Goal: Find specific page/section

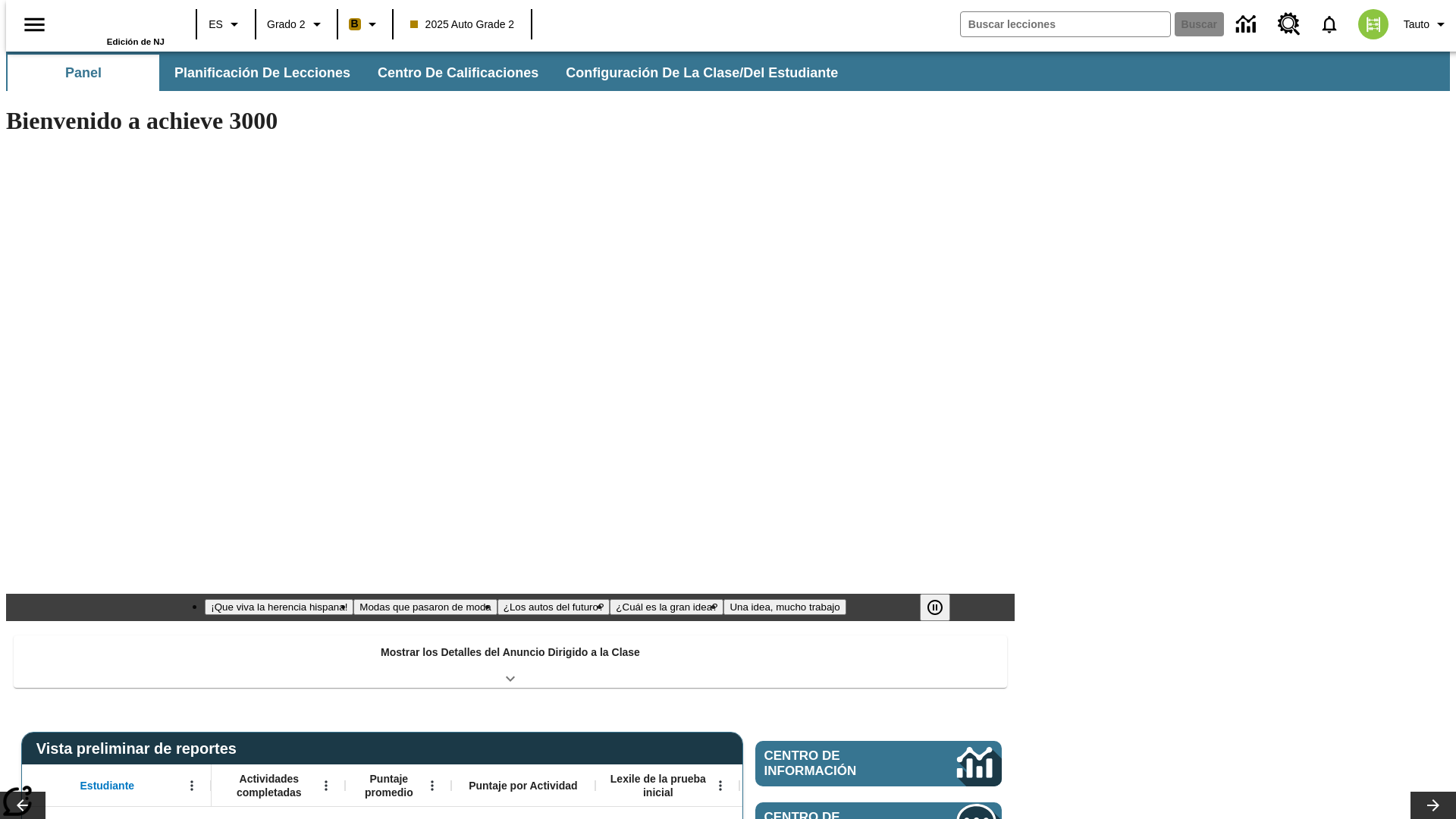
type input "-1"
click at [254, 73] on button "Planificación de lecciones" at bounding box center [263, 73] width 202 height 36
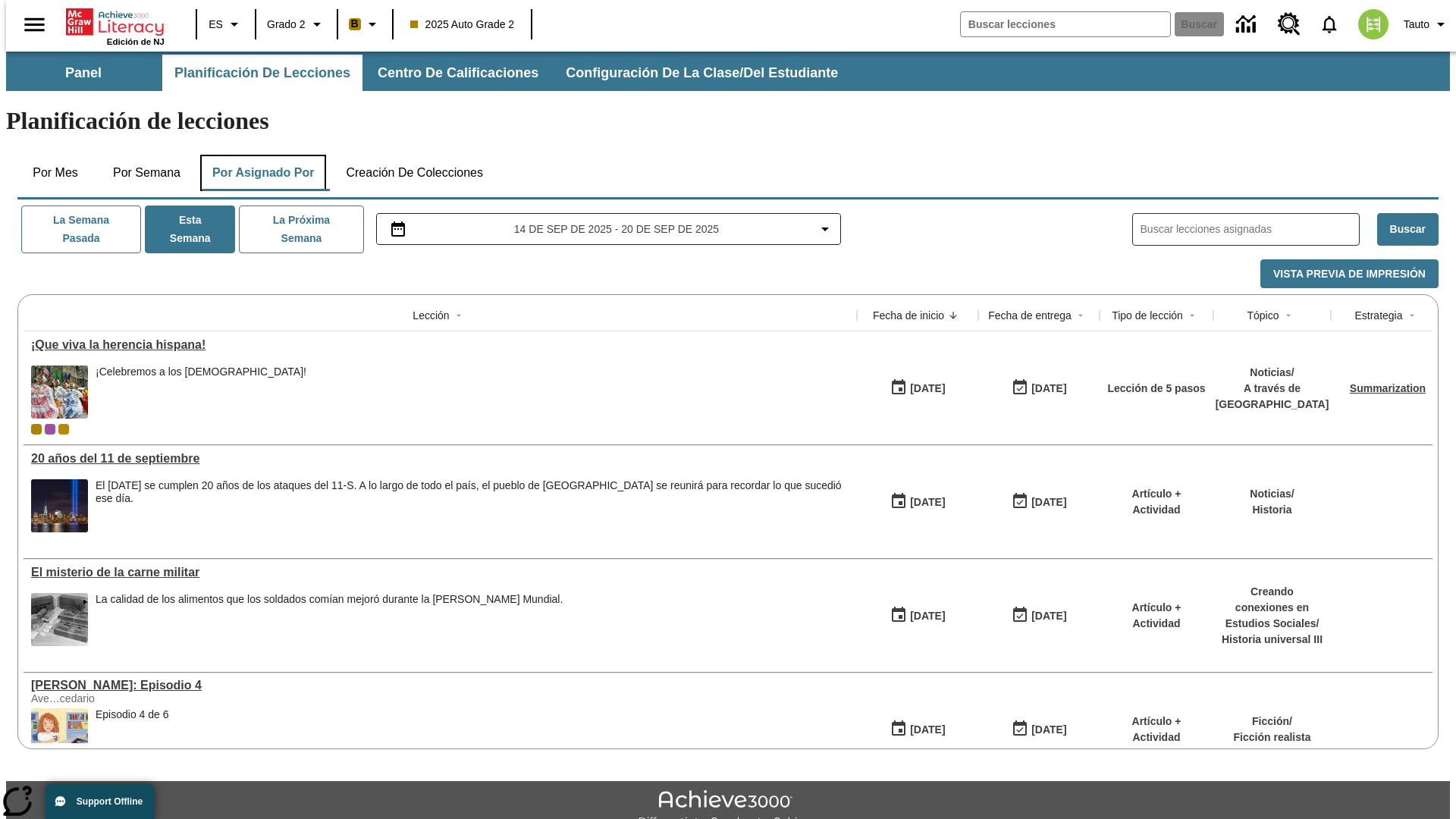
click at [260, 155] on button "Por asignado por" at bounding box center [264, 173] width 127 height 36
type input "El sueño de los animales"
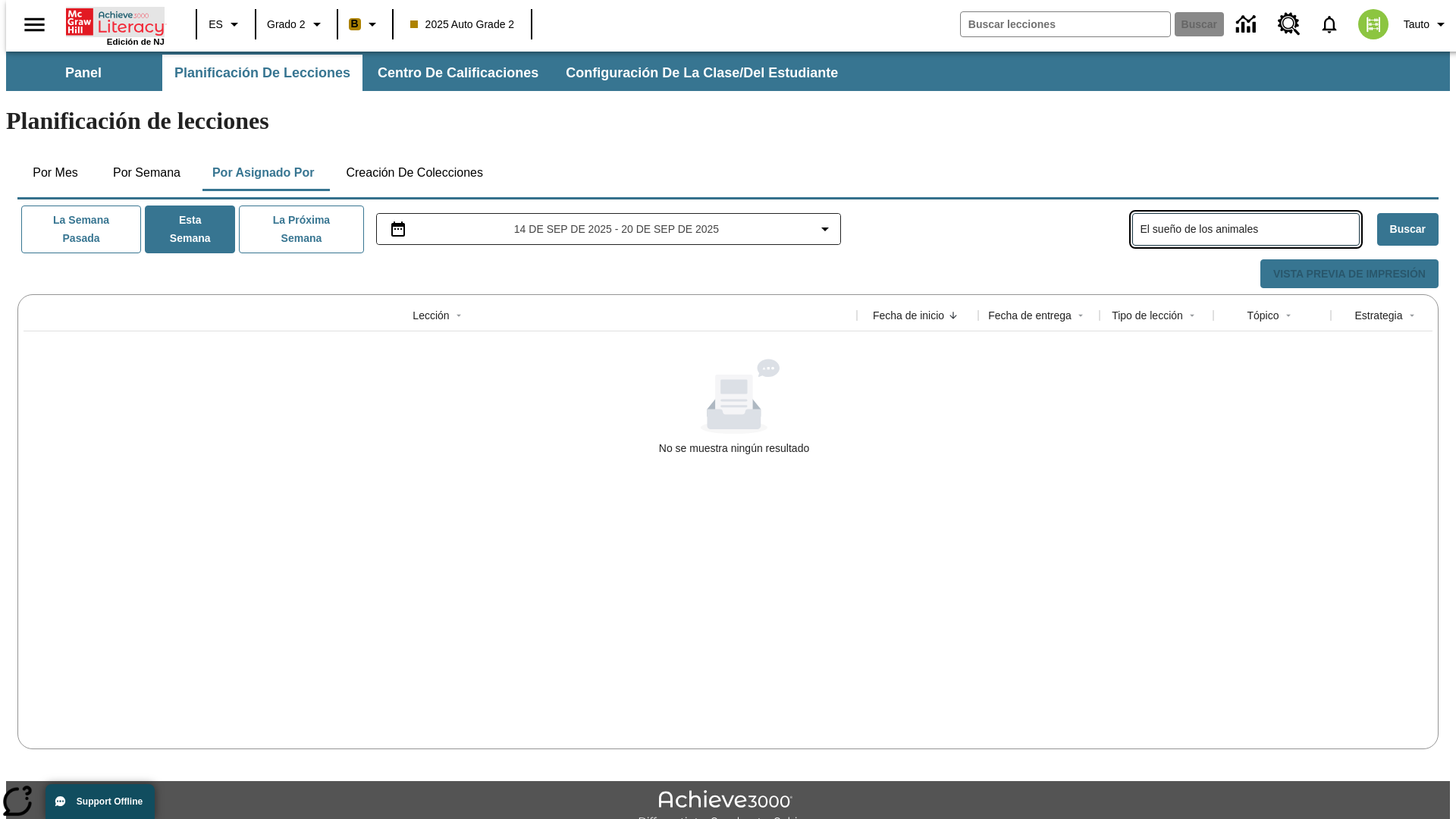
click at [109, 21] on icon "Portada" at bounding box center [117, 22] width 100 height 30
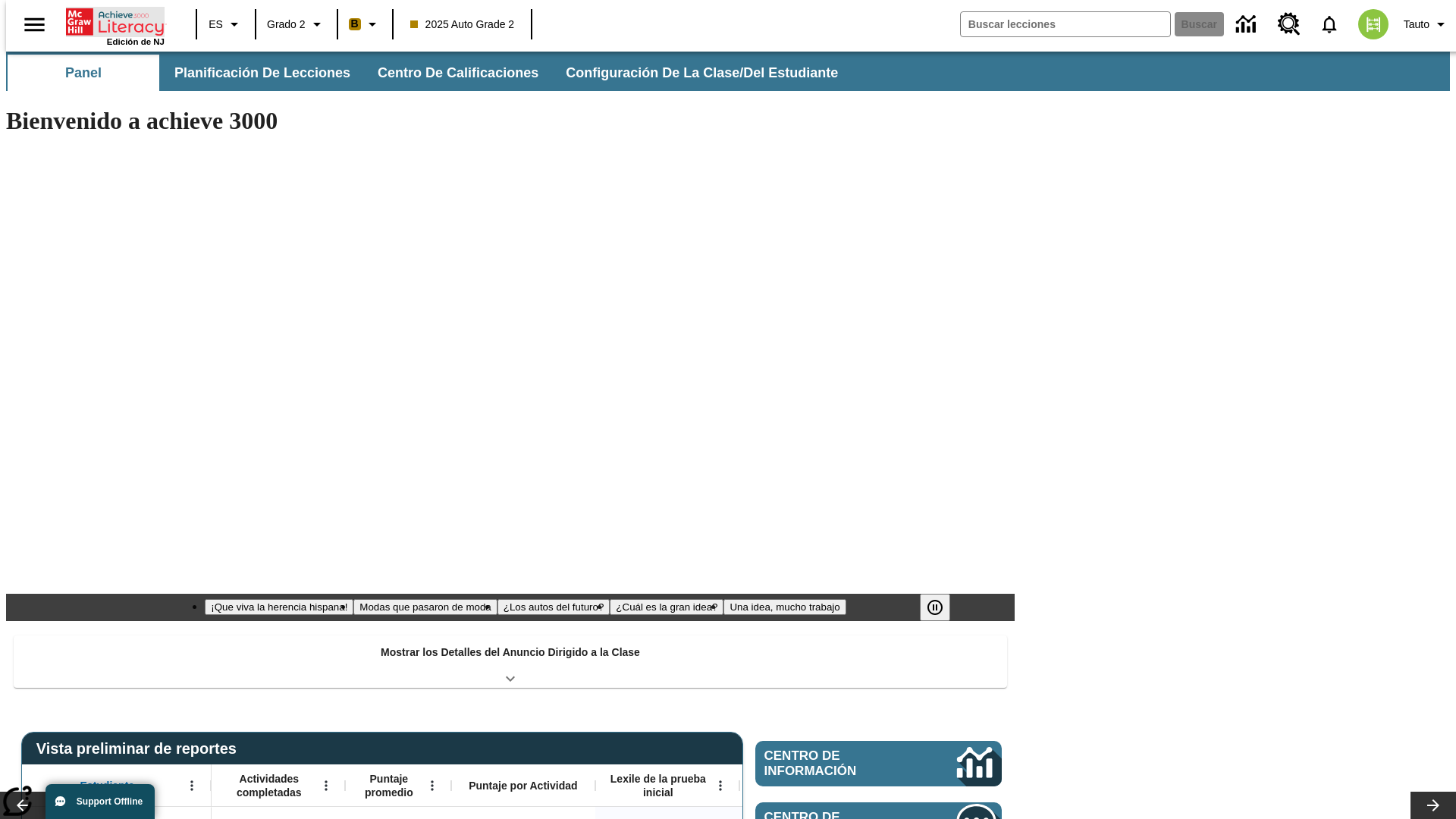
type input "-1"
click at [254, 73] on button "Planificación de lecciones" at bounding box center [263, 73] width 202 height 36
